Goal: Task Accomplishment & Management: Use online tool/utility

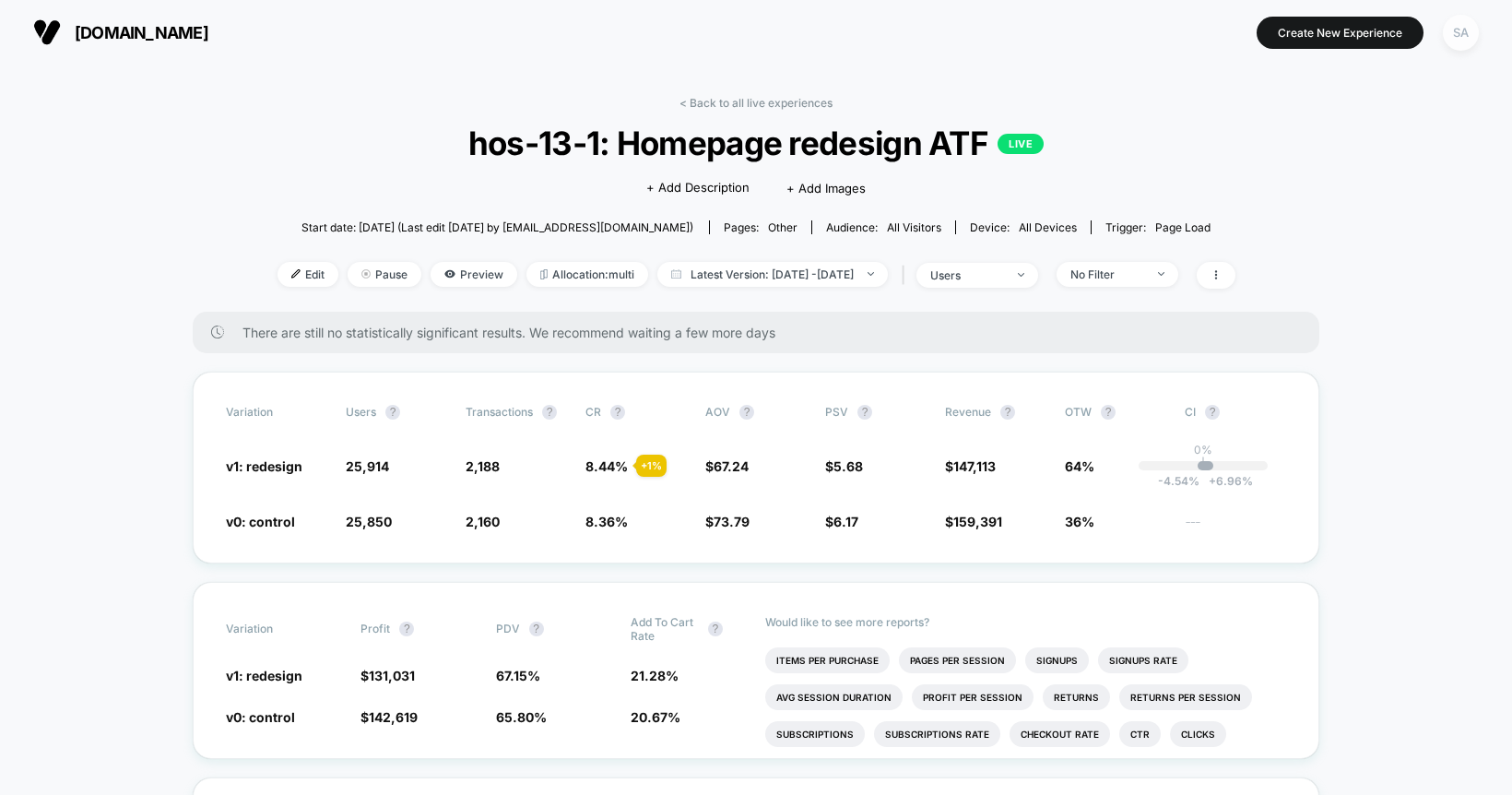
click at [1461, 38] on div "SA" at bounding box center [1461, 33] width 36 height 36
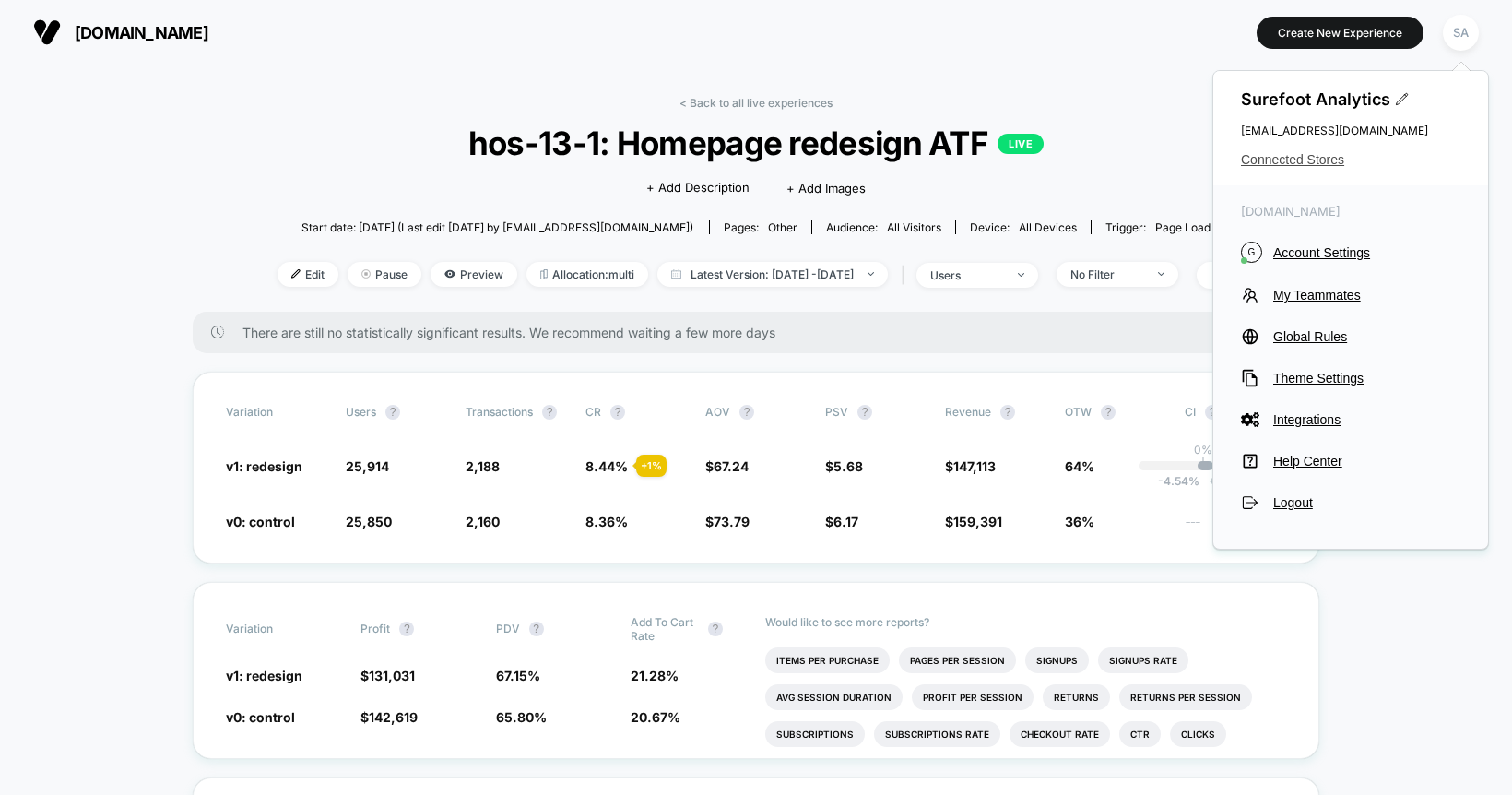
click at [1315, 158] on span "Connected Stores" at bounding box center [1351, 160] width 219 height 15
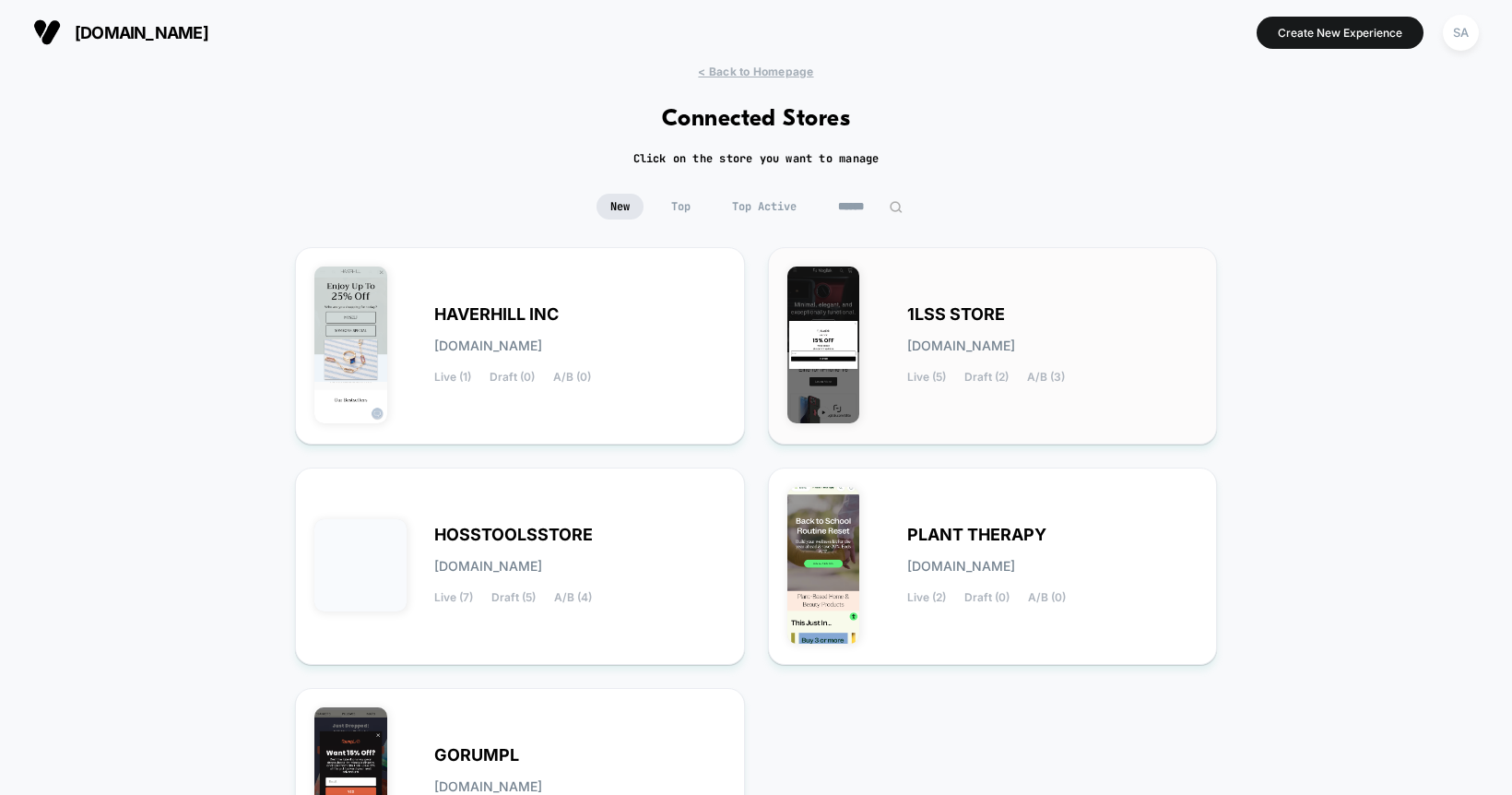
click at [921, 321] on span "1LSS STORE" at bounding box center [955, 314] width 98 height 13
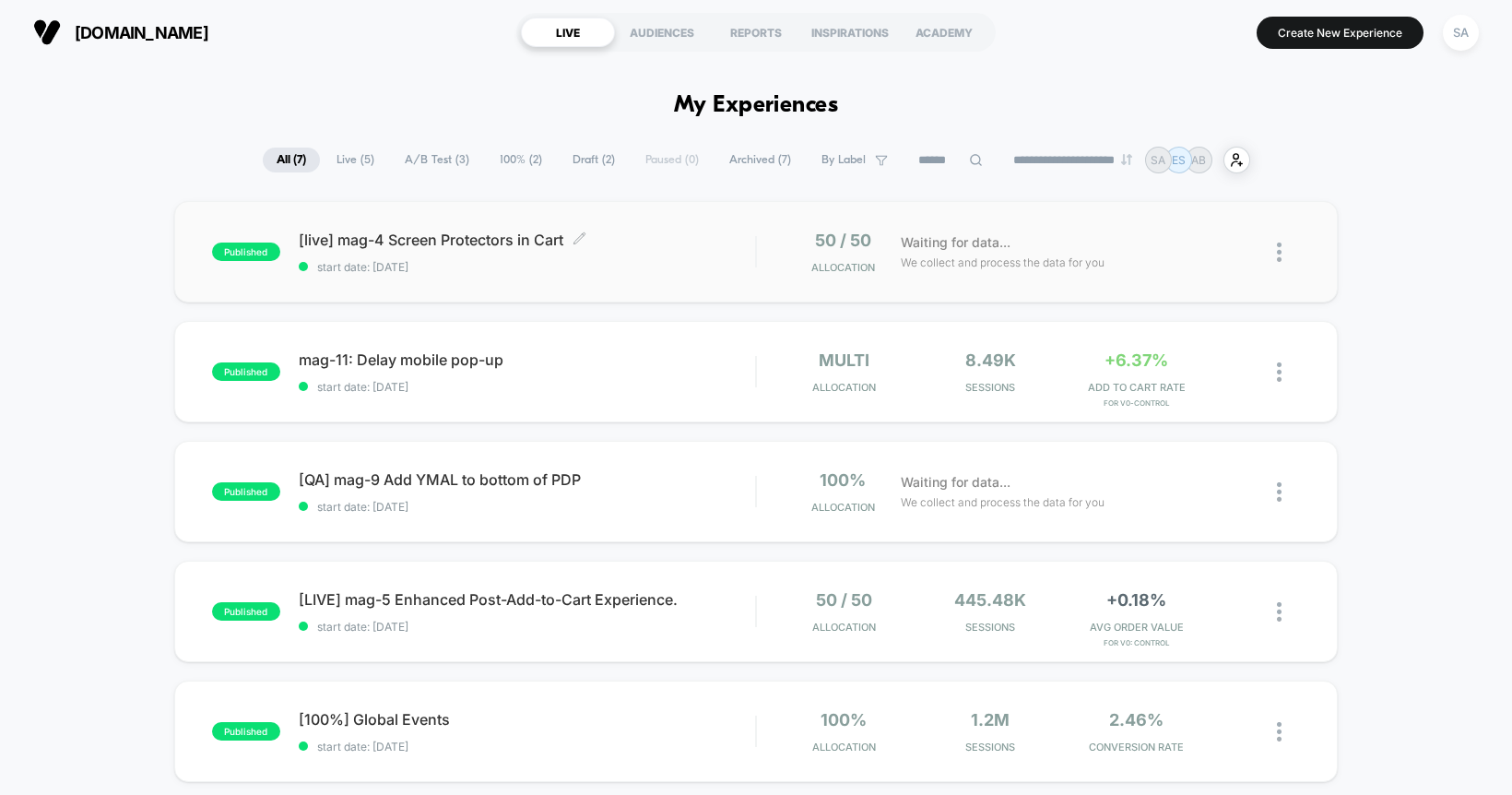
click at [420, 250] on div "[live] mag-4 Screen Protectors in Cart Click to edit experience details Click t…" at bounding box center [527, 252] width 457 height 44
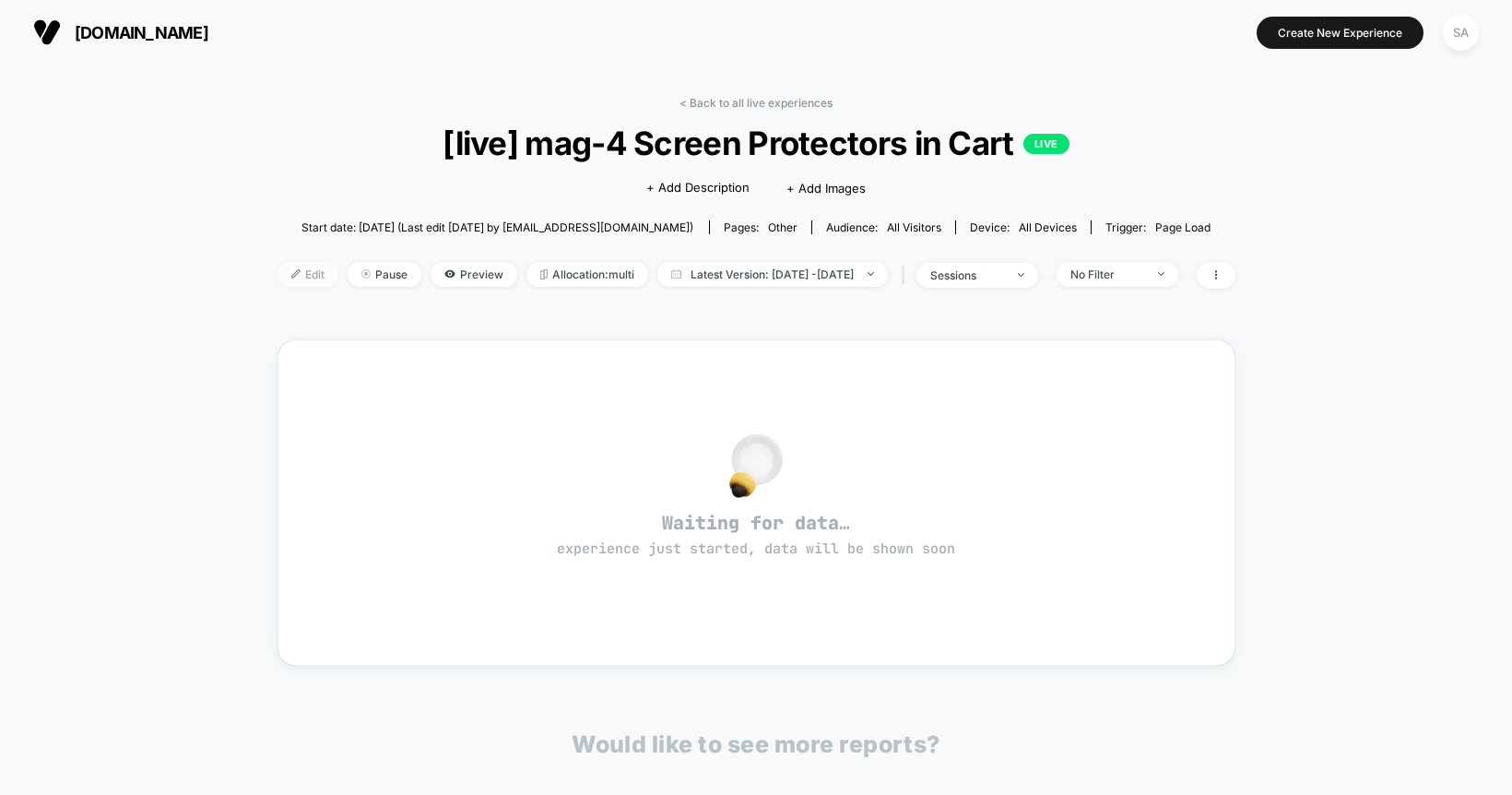
click at [279, 271] on span "Edit" at bounding box center [308, 274] width 60 height 25
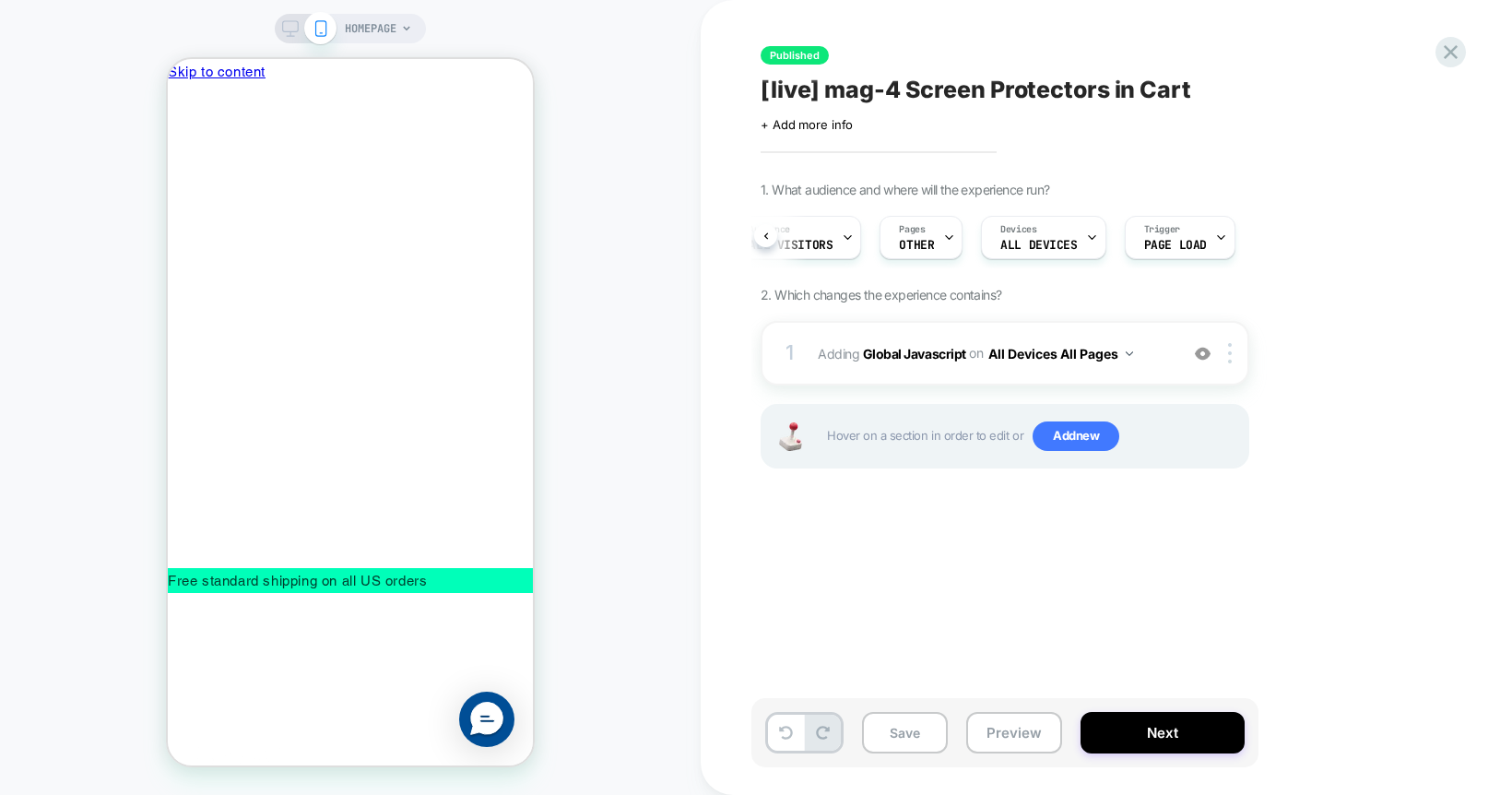
scroll to position [0, 198]
click at [1453, 54] on icon at bounding box center [1451, 52] width 14 height 14
